Goal: Task Accomplishment & Management: Manage account settings

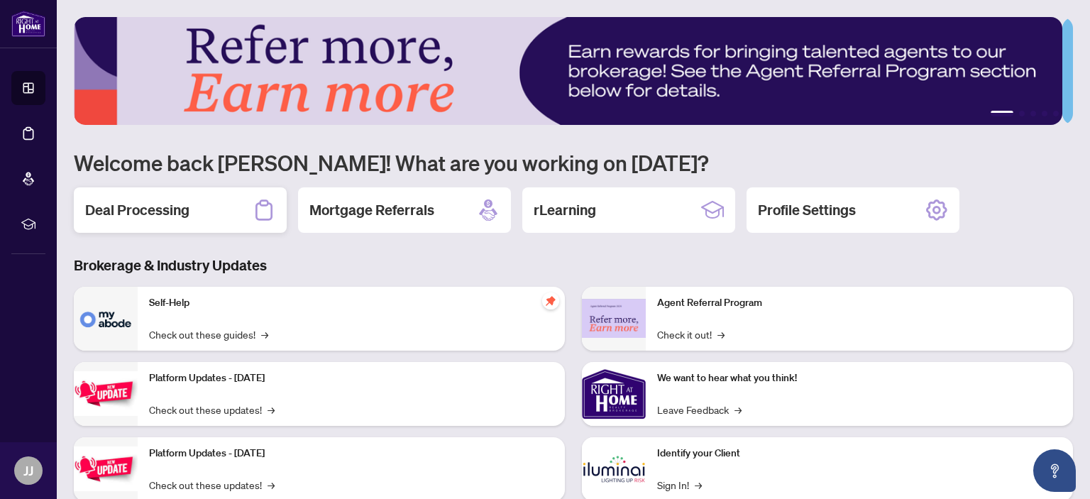
click at [148, 210] on h2 "Deal Processing" at bounding box center [137, 210] width 104 height 20
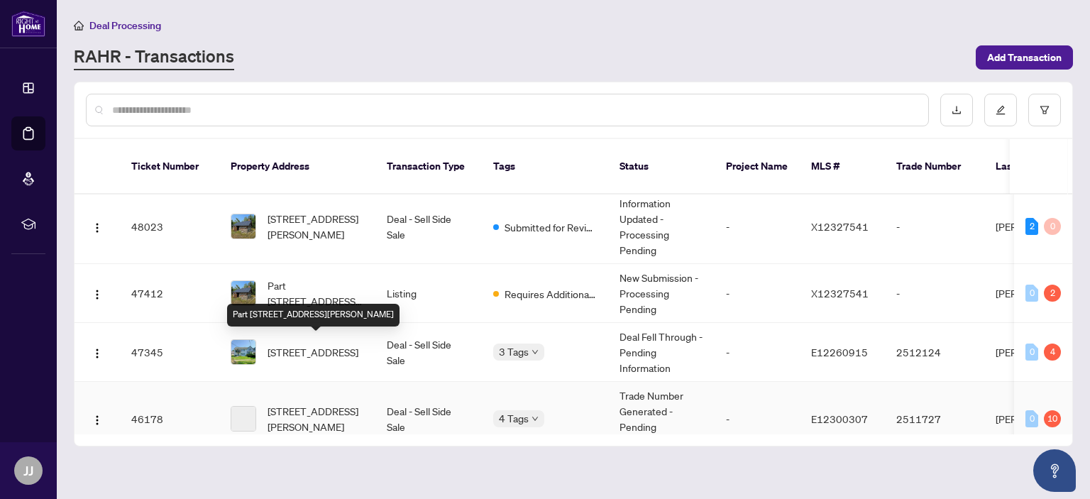
scroll to position [142, 0]
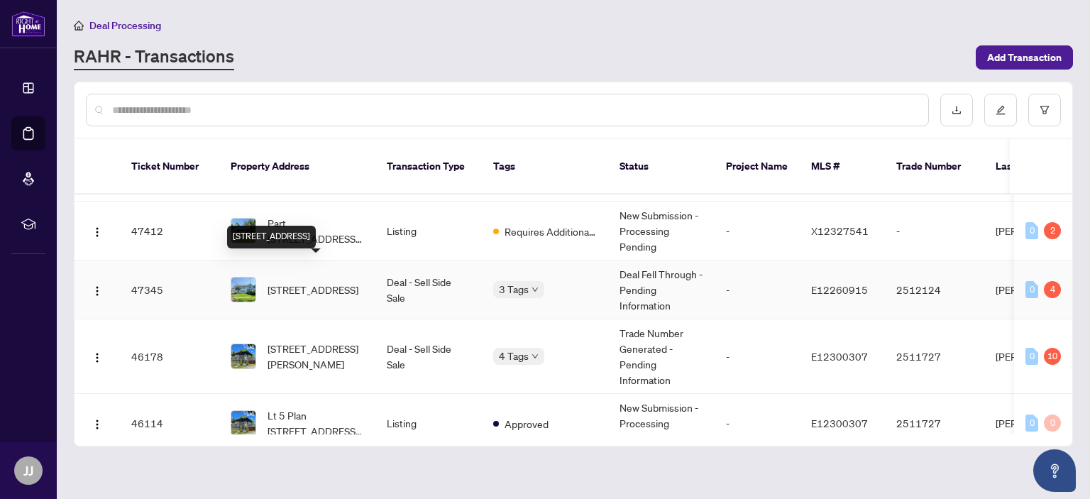
click at [273, 282] on span "[STREET_ADDRESS]" at bounding box center [313, 290] width 91 height 16
click at [273, 263] on main "Deal Processing [PERSON_NAME] - Transactions Add Transaction Ticket Number Prop…" at bounding box center [573, 249] width 1033 height 499
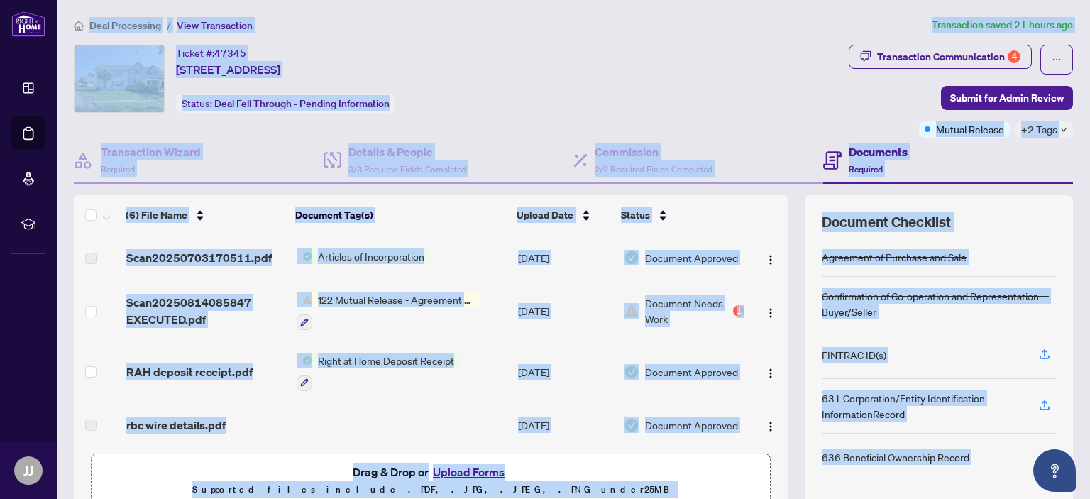
click at [806, 113] on div "Ticket #: 47345 [STREET_ADDRESS] Status: Deal Fell Through - Pending Information" at bounding box center [458, 91] width 775 height 93
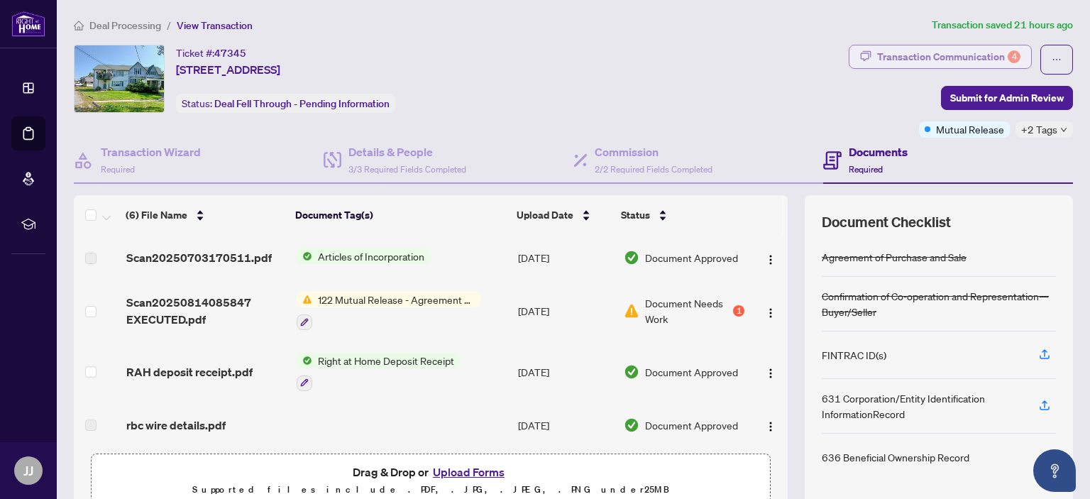
click at [903, 56] on div "Transaction Communication 4" at bounding box center [948, 56] width 143 height 23
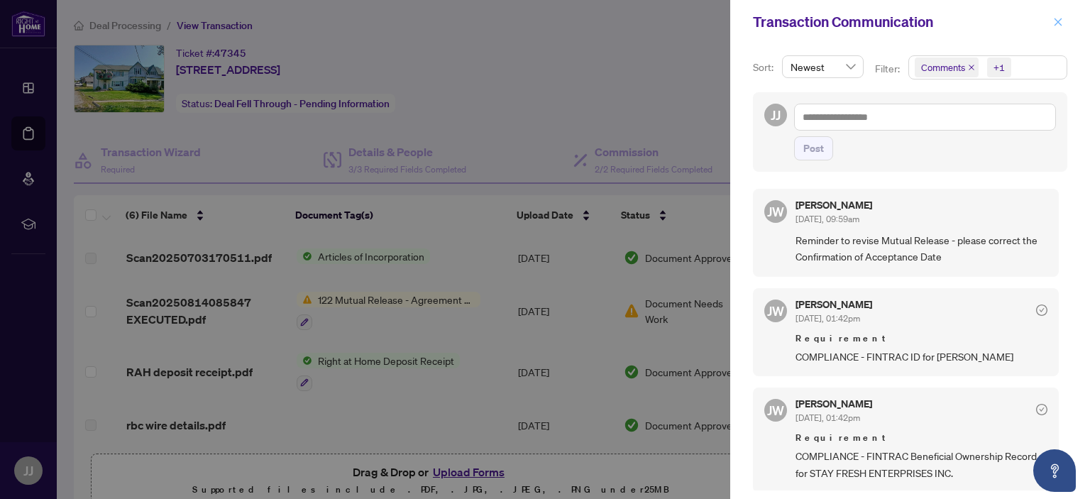
click at [1054, 22] on icon "close" at bounding box center [1058, 22] width 10 height 10
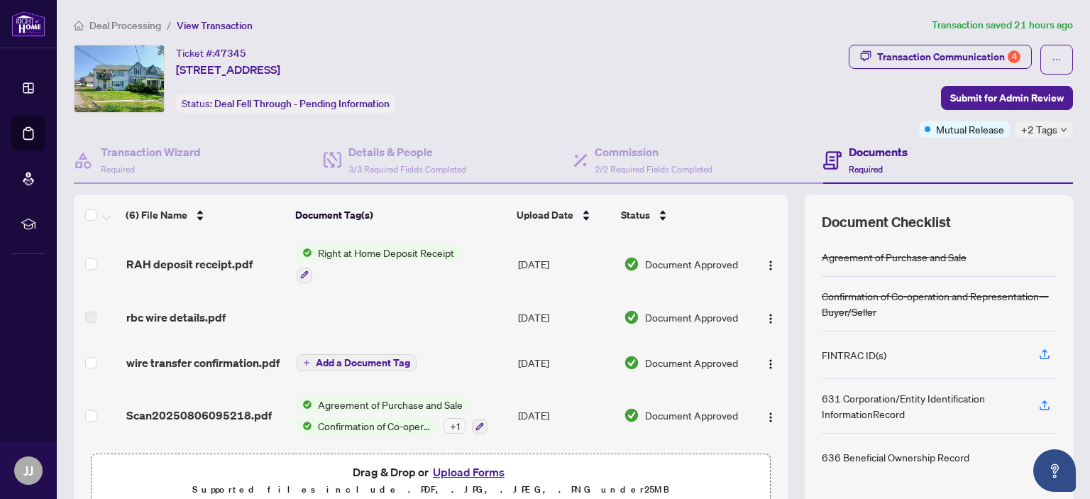
scroll to position [116, 0]
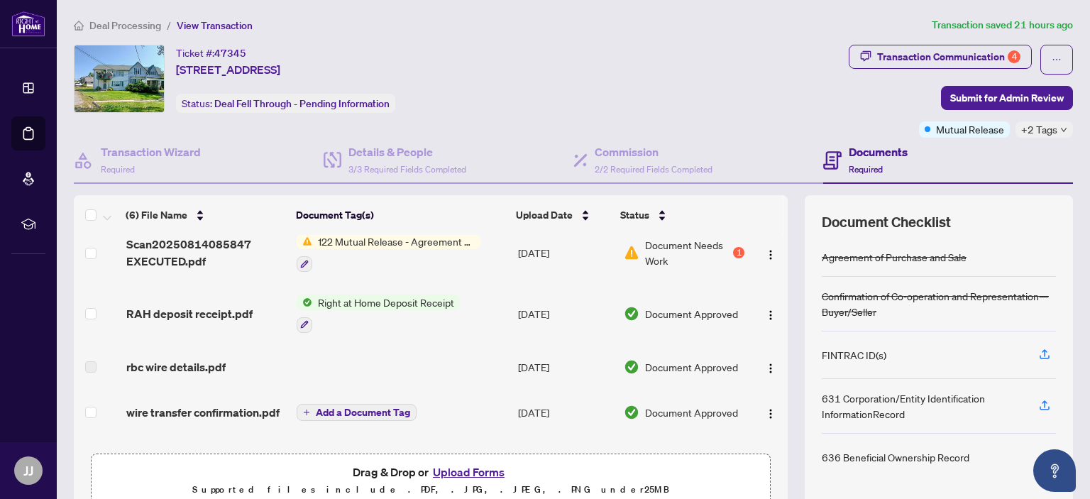
scroll to position [108, 0]
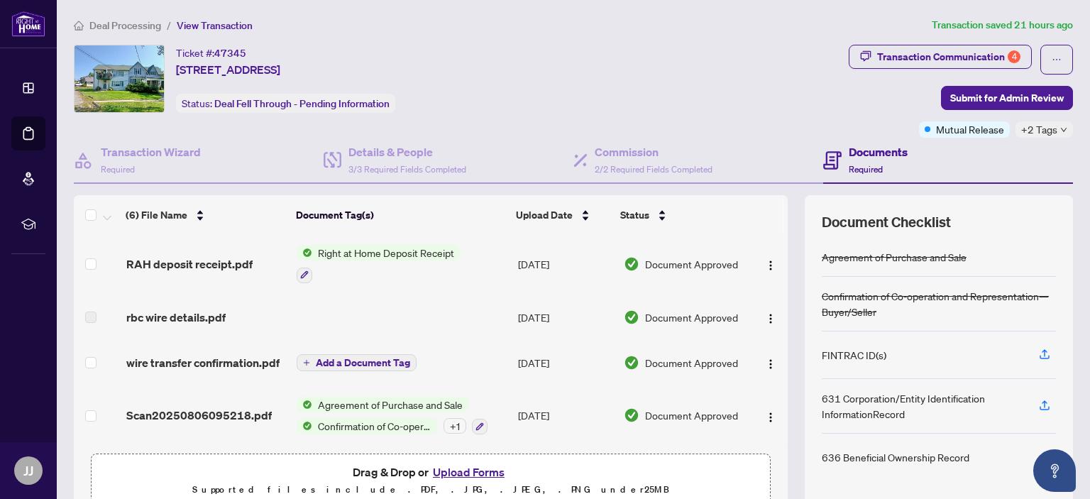
click at [454, 472] on button "Upload Forms" at bounding box center [469, 472] width 80 height 18
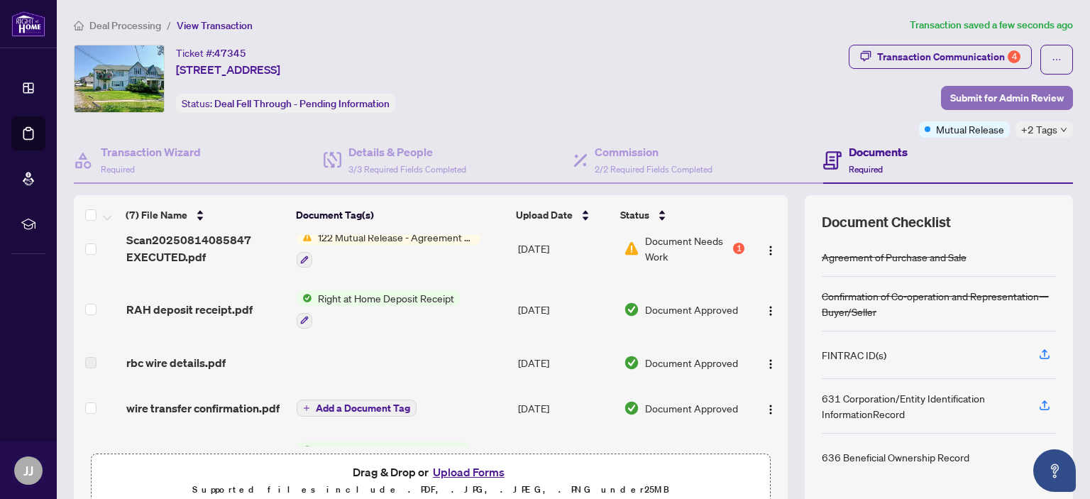
click at [1003, 92] on span "Submit for Admin Review" at bounding box center [1007, 98] width 114 height 23
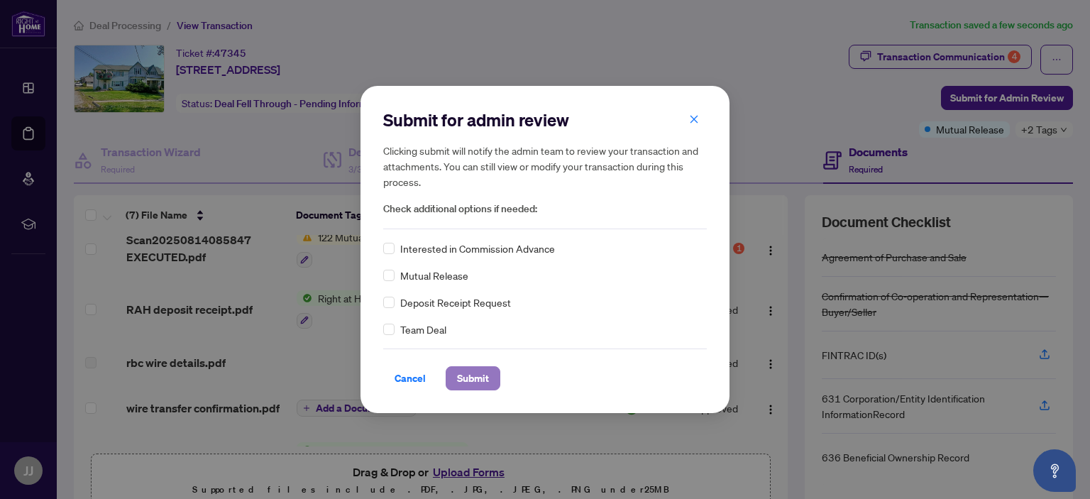
click at [471, 378] on span "Submit" at bounding box center [473, 378] width 32 height 23
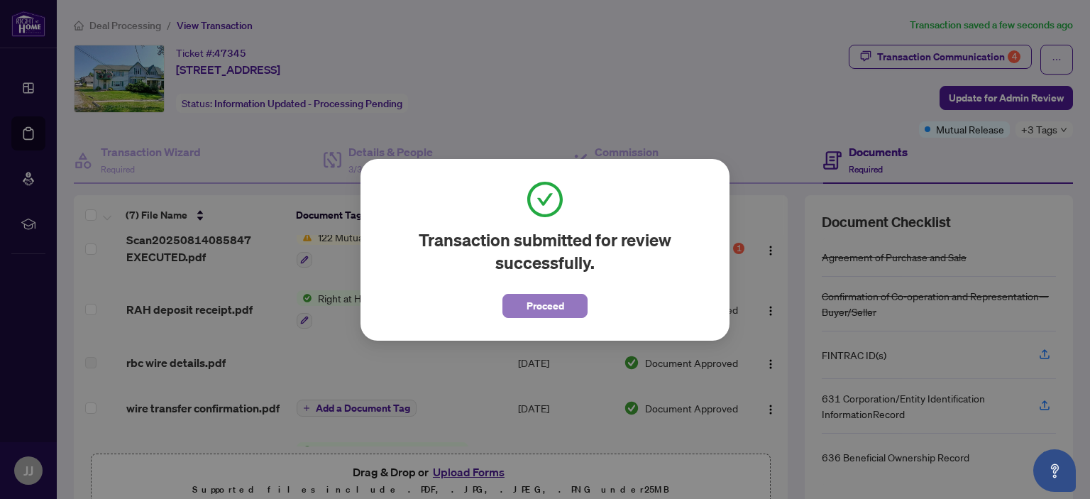
click at [528, 306] on span "Proceed" at bounding box center [546, 306] width 38 height 23
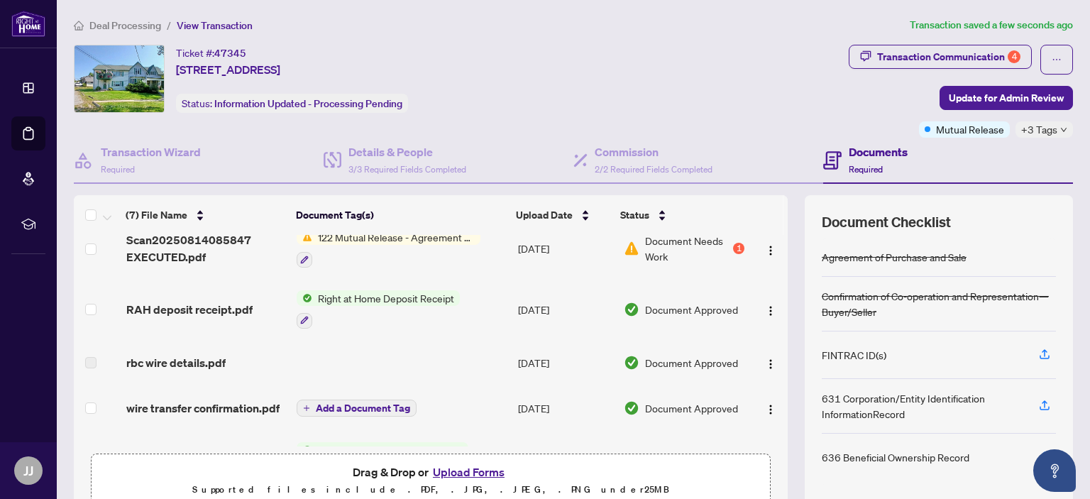
scroll to position [0, 0]
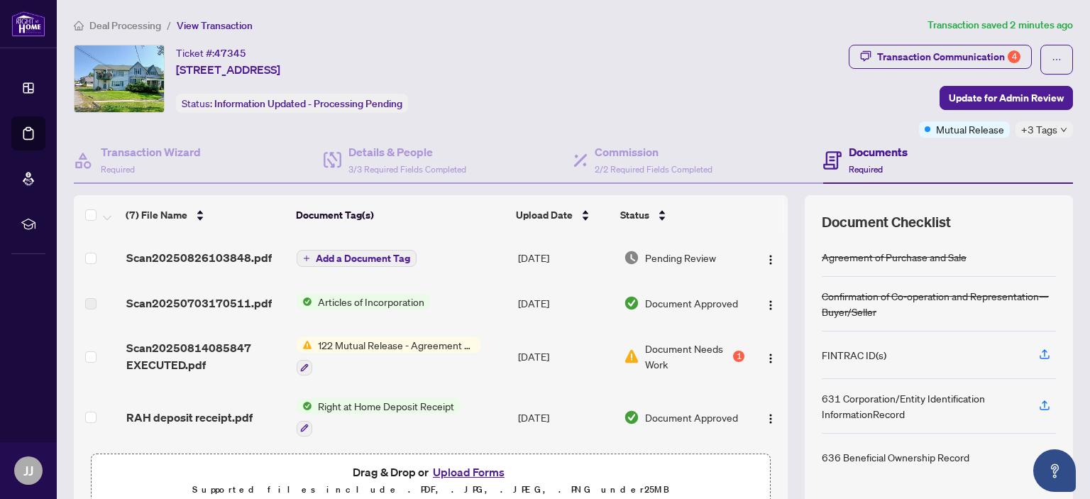
click at [352, 302] on span "Articles of Incorporation" at bounding box center [371, 302] width 118 height 16
click at [341, 349] on span "Articles of Incorporation" at bounding box center [356, 348] width 118 height 16
click at [471, 277] on td "Add a Document Tag" at bounding box center [401, 257] width 221 height 45
click at [334, 298] on span "Articles of Incorporation" at bounding box center [371, 302] width 118 height 16
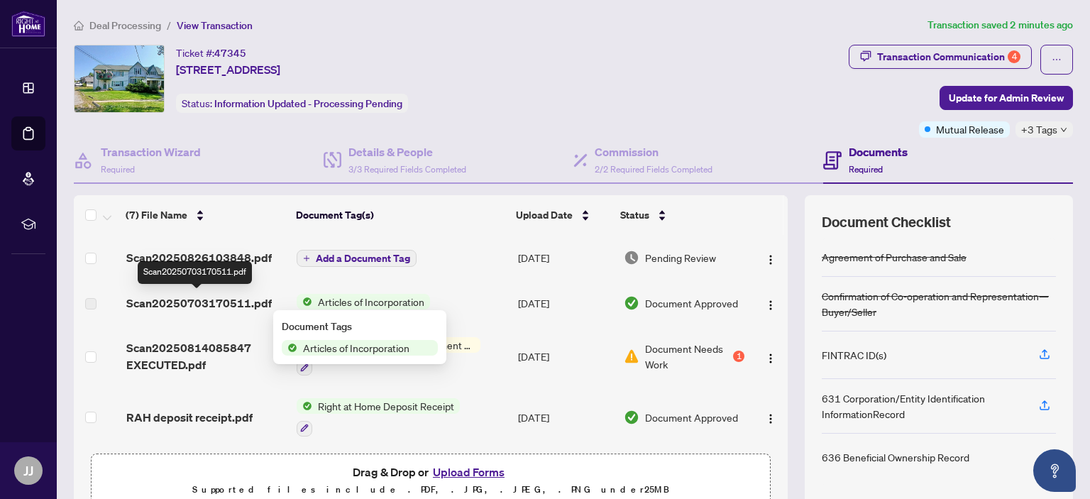
click at [185, 306] on span "Scan20250703170511.pdf" at bounding box center [198, 303] width 145 height 17
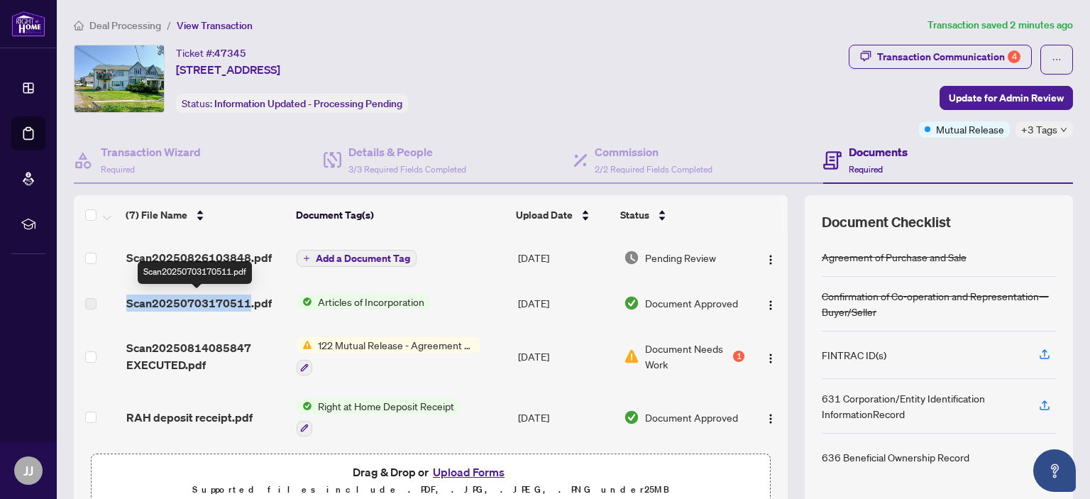
click at [233, 303] on span "Scan20250703170511.pdf" at bounding box center [198, 303] width 145 height 17
click at [185, 304] on span "Scan20250703170511.pdf" at bounding box center [198, 303] width 145 height 17
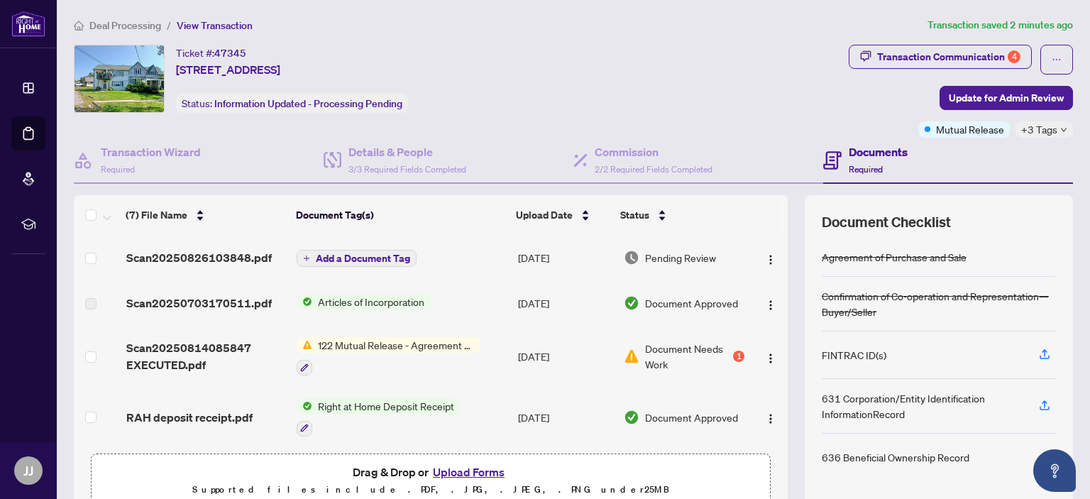
click at [105, 302] on td at bounding box center [97, 302] width 47 height 45
